Goal: Task Accomplishment & Management: Manage account settings

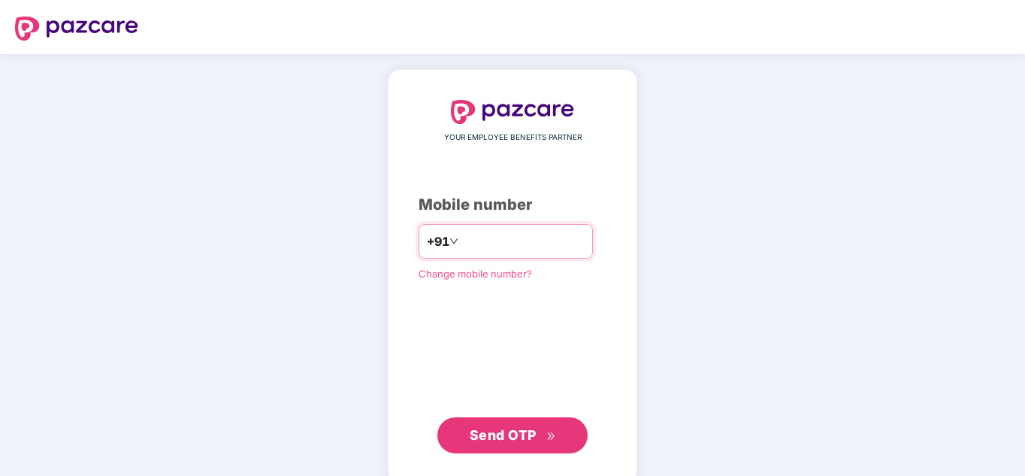
click at [471, 240] on input "number" at bounding box center [522, 241] width 123 height 24
type input "**********"
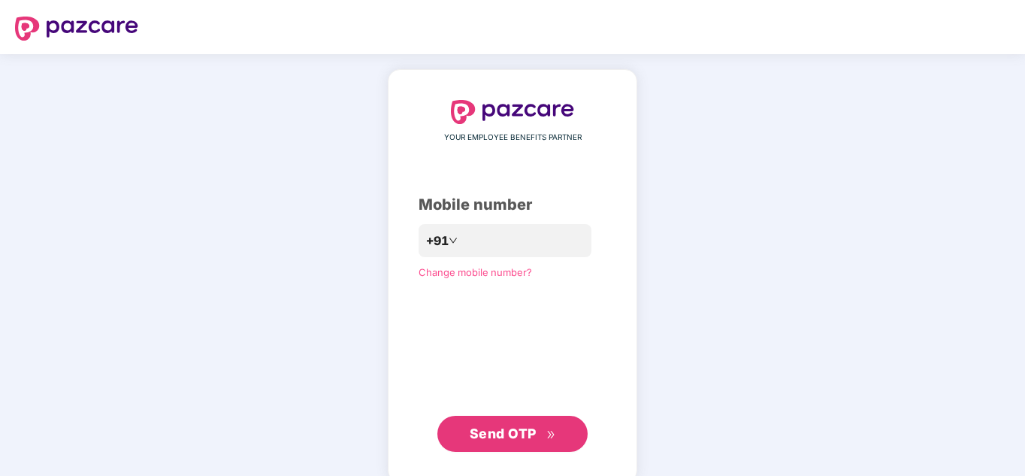
click at [535, 437] on span "Send OTP" at bounding box center [503, 433] width 67 height 16
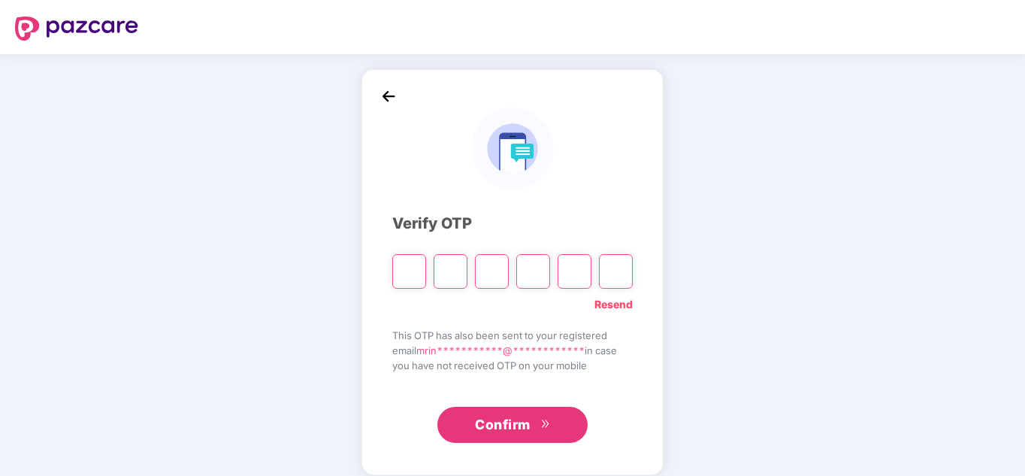
type input "*"
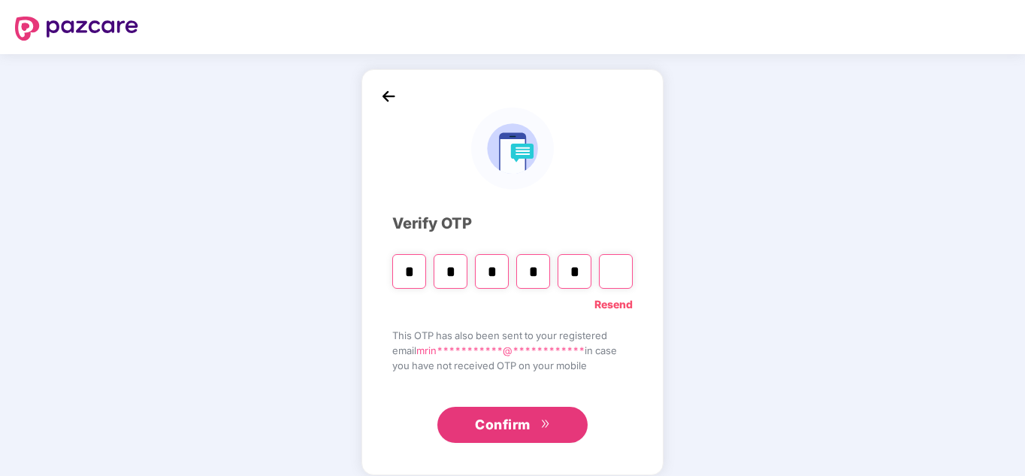
type input "*"
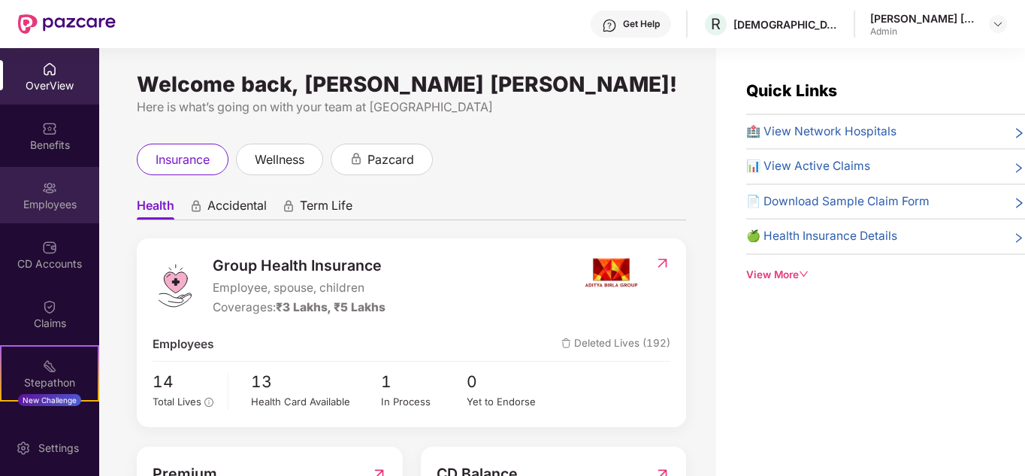
click at [47, 182] on img at bounding box center [49, 187] width 15 height 15
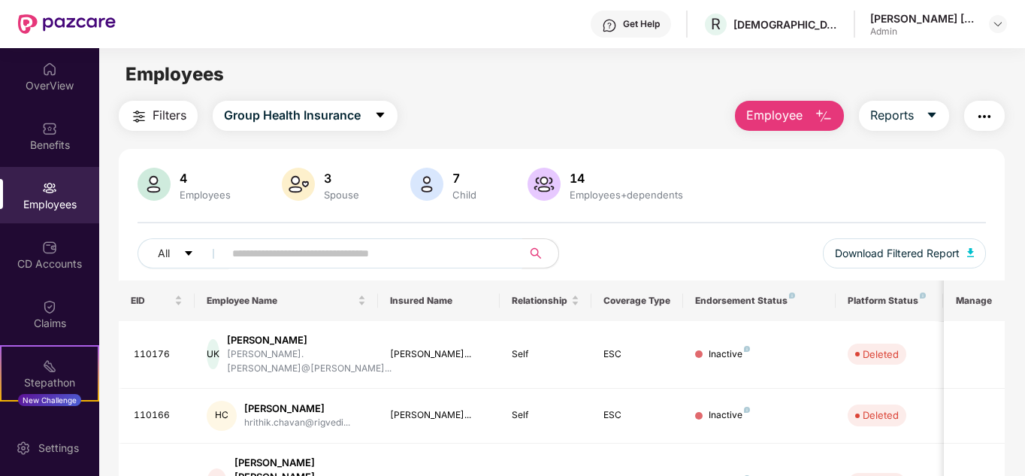
click at [297, 247] on input "text" at bounding box center [367, 253] width 270 height 23
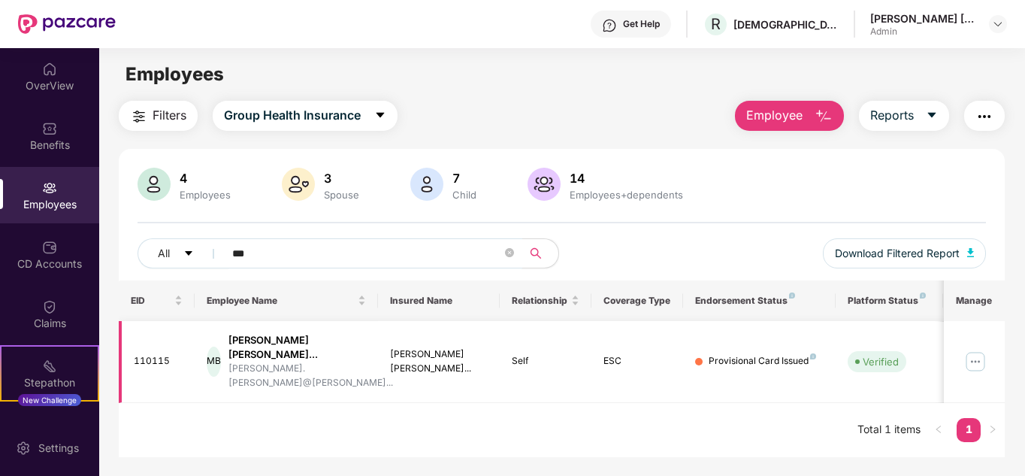
type input "***"
click at [975, 349] on img at bounding box center [975, 361] width 24 height 24
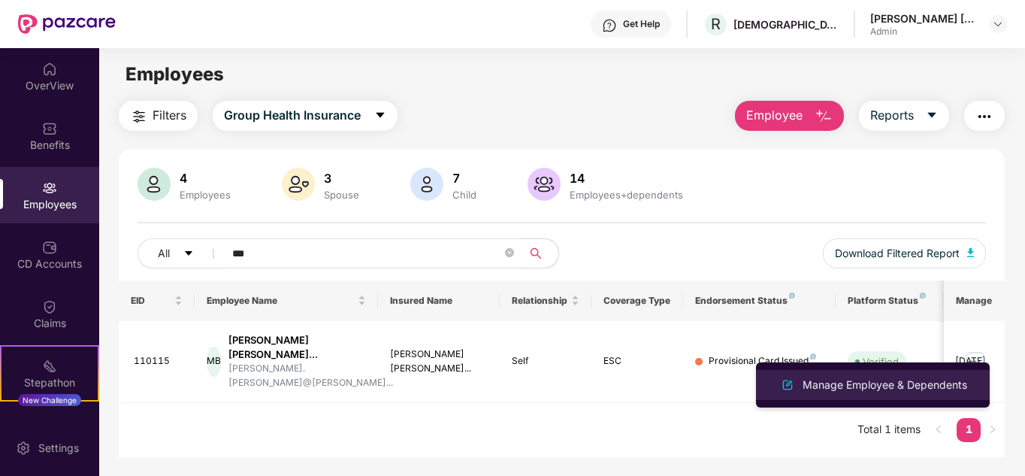
click at [863, 390] on div "Manage Employee & Dependents" at bounding box center [884, 384] width 171 height 17
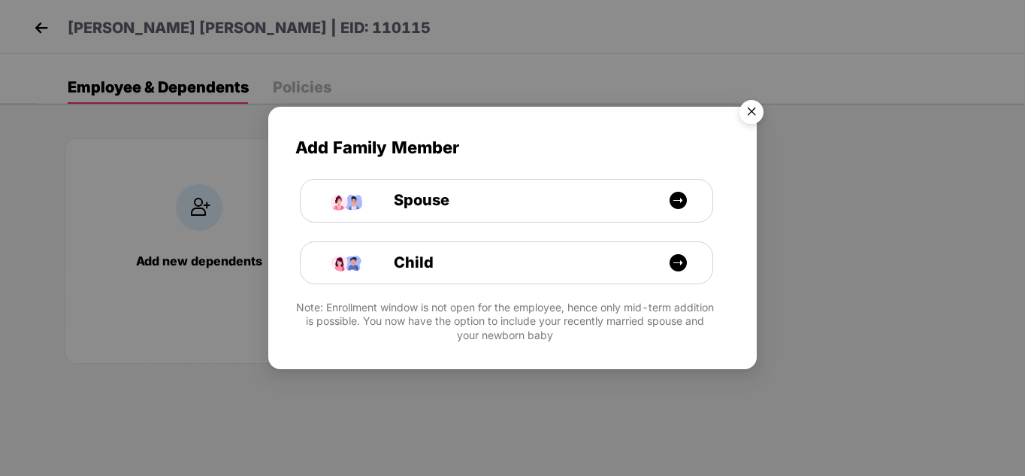
click at [745, 114] on img "Close" at bounding box center [751, 114] width 42 height 42
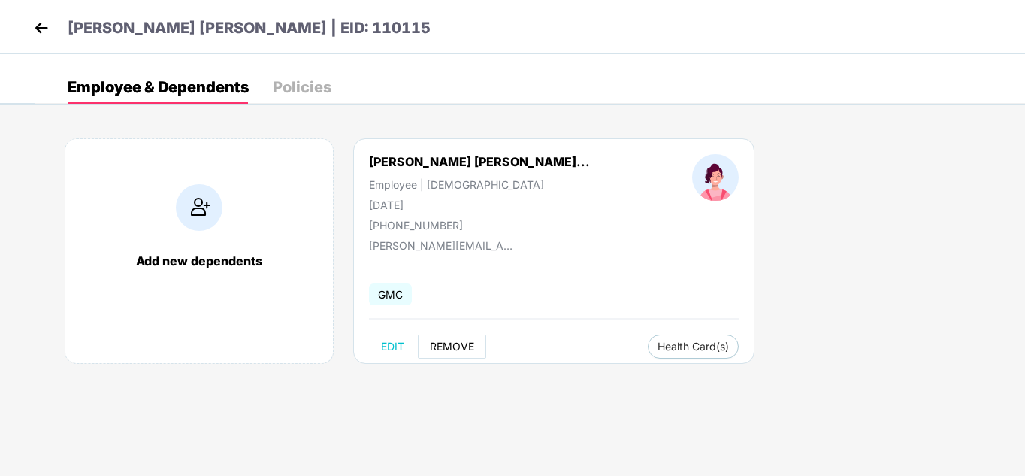
click at [444, 349] on span "REMOVE" at bounding box center [452, 346] width 44 height 12
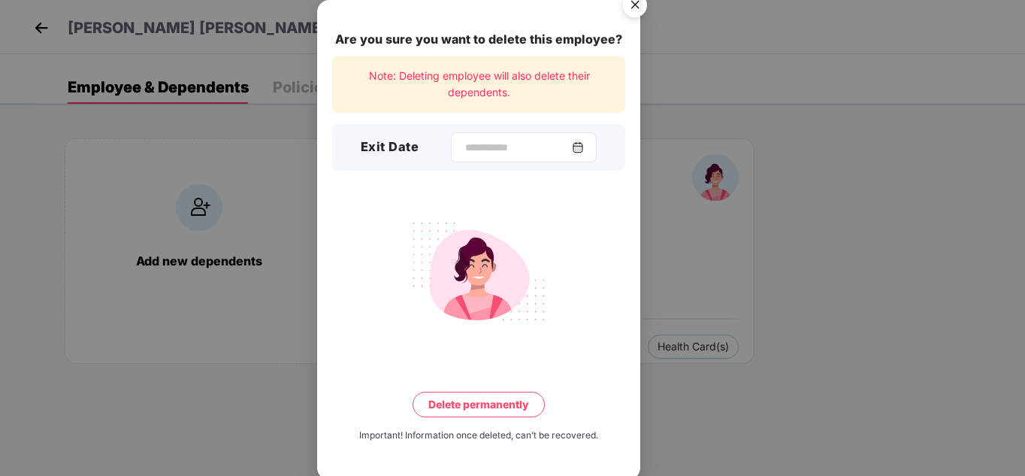
click at [583, 147] on img at bounding box center [578, 147] width 12 height 12
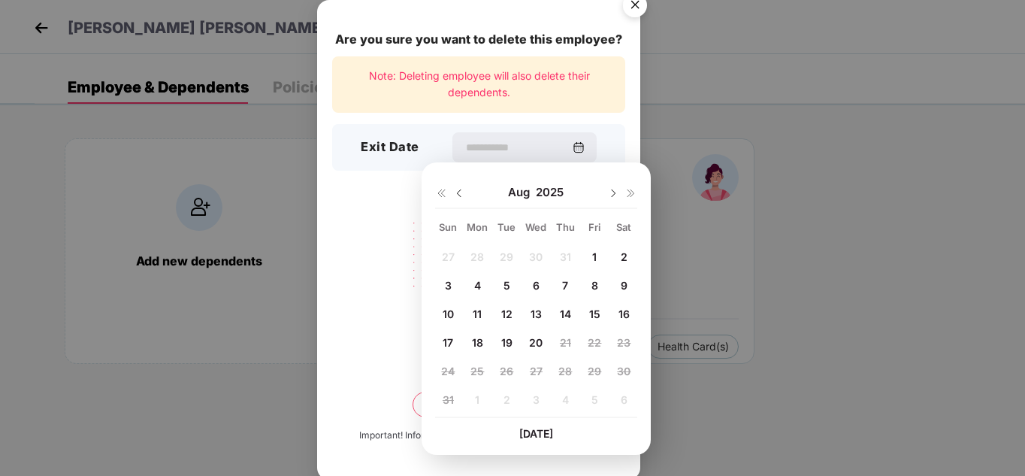
click at [461, 190] on img at bounding box center [459, 193] width 12 height 12
click at [609, 192] on img at bounding box center [613, 193] width 12 height 12
click at [563, 369] on span "31" at bounding box center [565, 370] width 11 height 13
type input "**********"
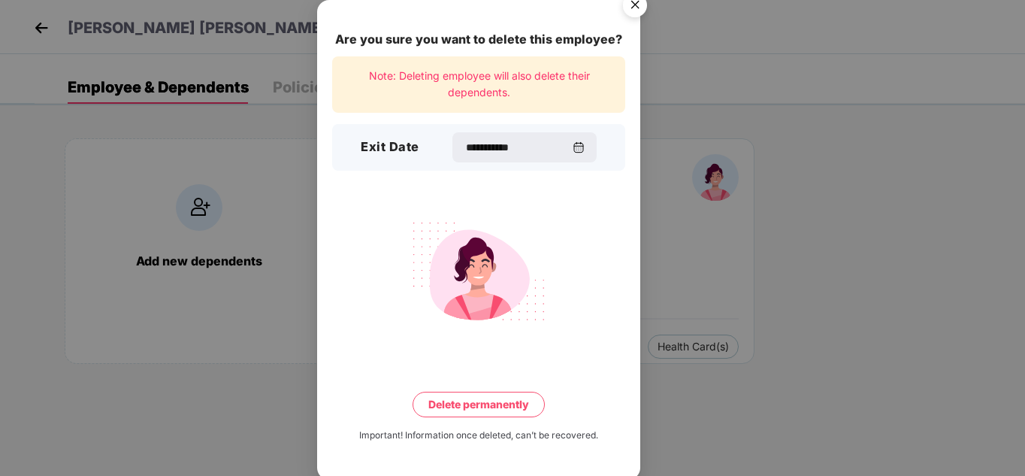
click at [488, 397] on button "Delete permanently" at bounding box center [479, 404] width 132 height 26
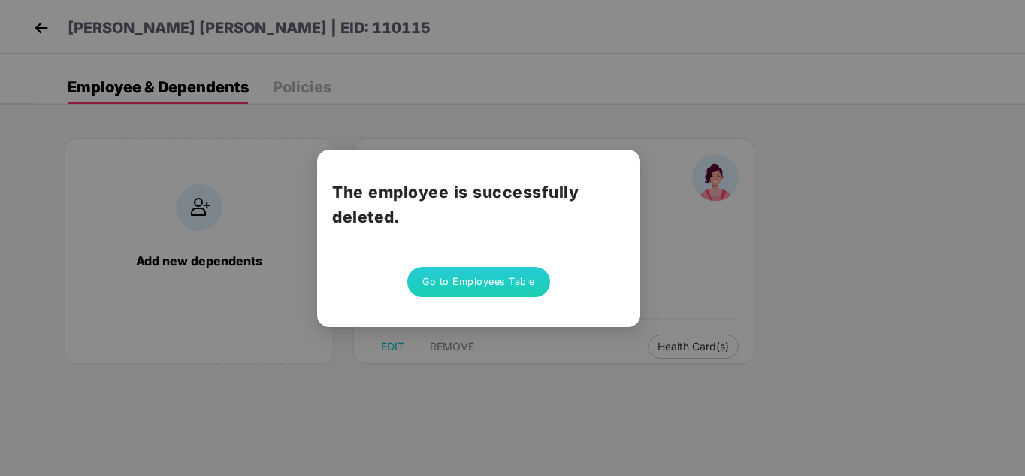
click at [478, 280] on button "Go to Employees Table" at bounding box center [478, 282] width 143 height 30
